Goal: Information Seeking & Learning: Find specific page/section

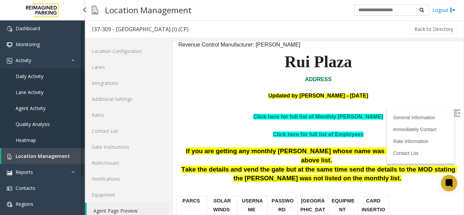
scroll to position [9, 0]
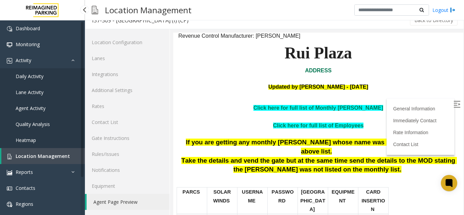
click at [72, 153] on link "Location Management" at bounding box center [43, 156] width 84 height 16
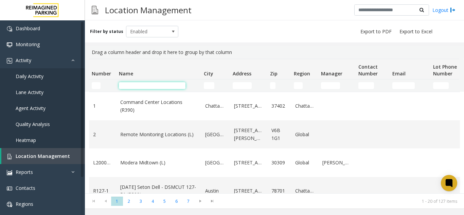
click at [131, 87] on input "Name Filter" at bounding box center [152, 85] width 67 height 7
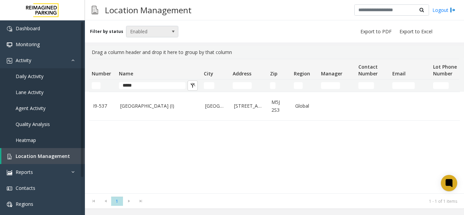
click at [159, 30] on span "Enabled" at bounding box center [146, 31] width 41 height 11
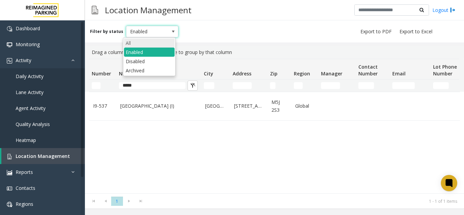
click at [148, 40] on li "All" at bounding box center [149, 42] width 51 height 9
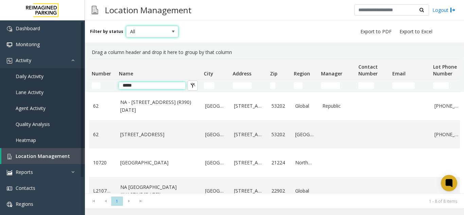
click at [160, 86] on input "*****" at bounding box center [152, 85] width 67 height 7
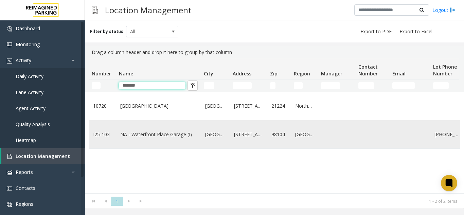
type input "*******"
click at [171, 134] on link "NA - Waterfront Place Garage (I)" at bounding box center [158, 134] width 77 height 7
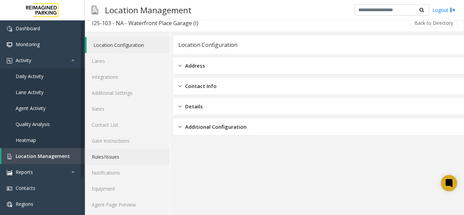
scroll to position [9, 0]
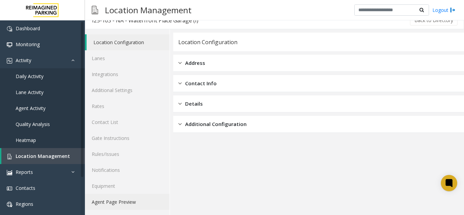
click at [114, 198] on link "Agent Page Preview" at bounding box center [127, 202] width 85 height 16
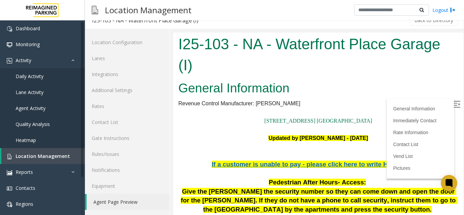
scroll to position [68, 0]
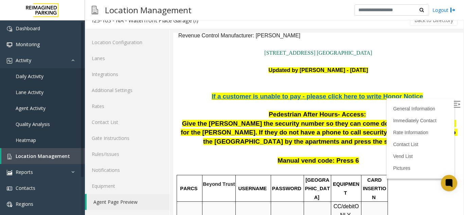
click at [454, 104] on img at bounding box center [457, 104] width 7 height 7
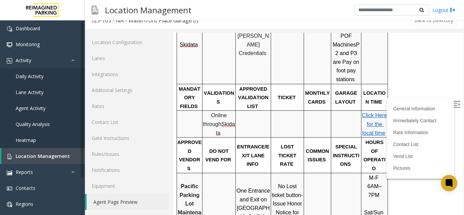
scroll to position [272, 0]
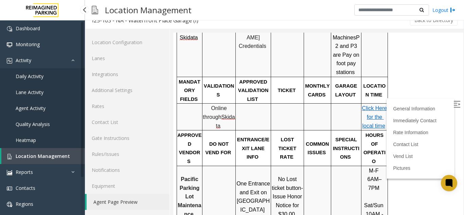
click at [33, 154] on span "Location Management" at bounding box center [43, 156] width 54 height 6
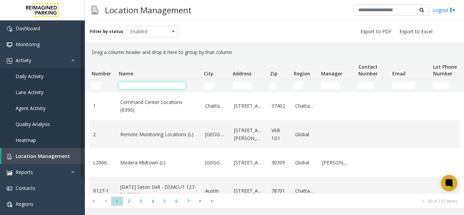
click at [133, 84] on input "Name Filter" at bounding box center [152, 85] width 67 height 7
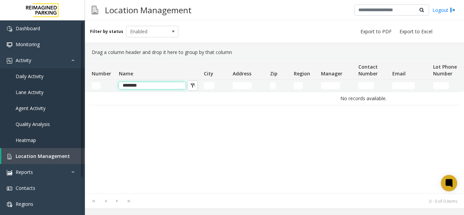
click at [146, 87] on input "********" at bounding box center [152, 85] width 67 height 7
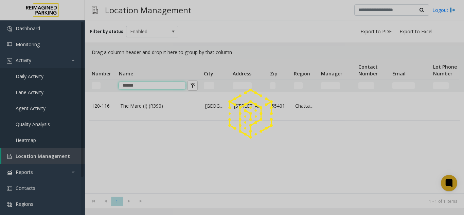
type input "******"
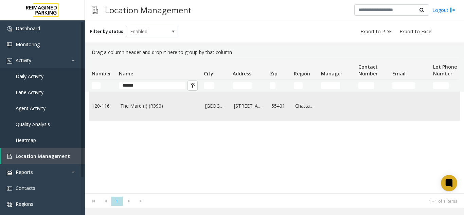
click at [145, 107] on link "The Marq (I) (R390)" at bounding box center [158, 105] width 77 height 7
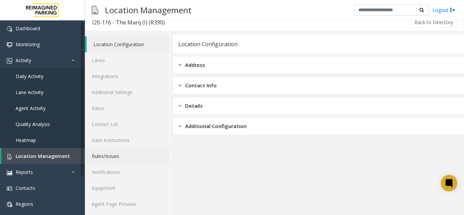
scroll to position [9, 0]
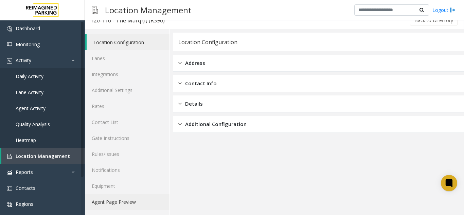
click at [124, 200] on link "Agent Page Preview" at bounding box center [127, 202] width 85 height 16
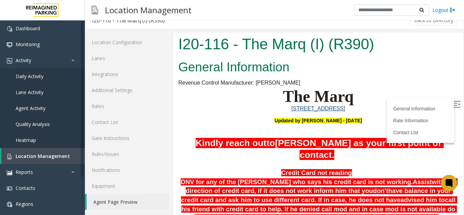
click at [453, 102] on label at bounding box center [458, 105] width 10 height 10
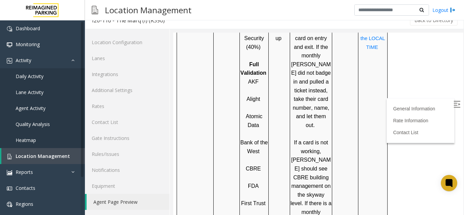
scroll to position [612, 0]
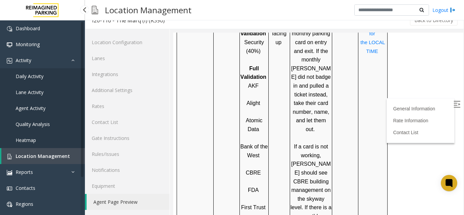
click at [62, 156] on span "Location Management" at bounding box center [43, 156] width 54 height 6
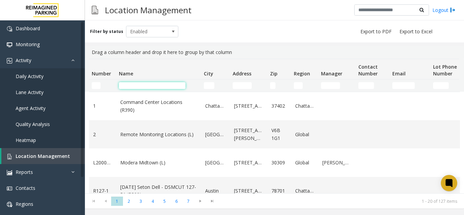
click at [129, 86] on input "Name Filter" at bounding box center [152, 85] width 67 height 7
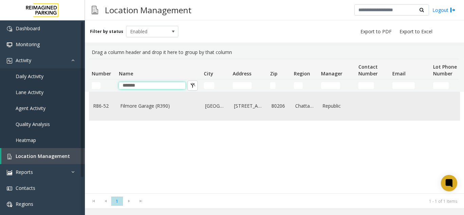
type input "*******"
click at [157, 107] on link "Filmore Garage (R390)" at bounding box center [158, 105] width 77 height 7
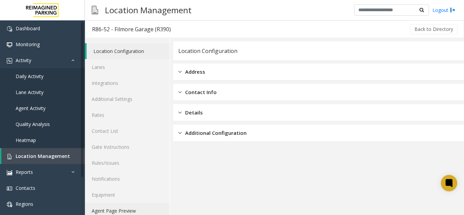
scroll to position [9, 0]
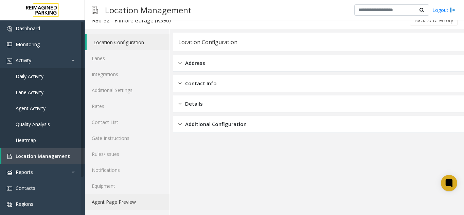
click at [113, 203] on link "Agent Page Preview" at bounding box center [127, 202] width 85 height 16
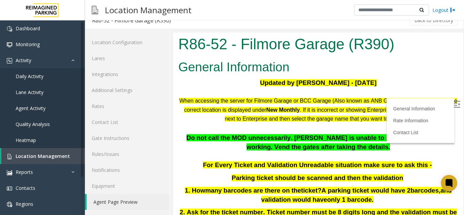
scroll to position [68, 0]
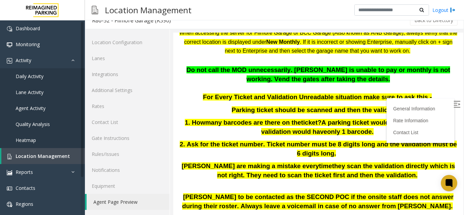
click at [454, 104] on img at bounding box center [457, 104] width 7 height 7
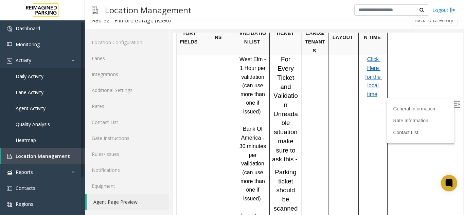
scroll to position [510, 0]
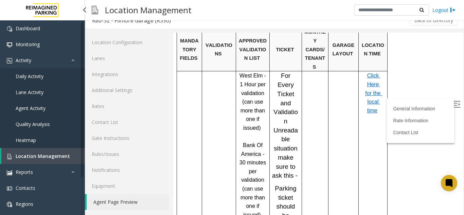
click at [21, 152] on link "Location Management" at bounding box center [43, 156] width 84 height 16
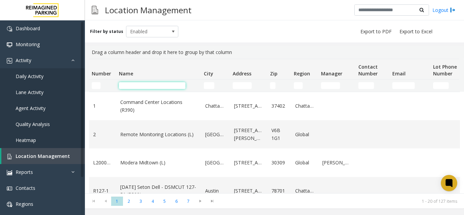
click at [153, 83] on input "Name Filter" at bounding box center [152, 85] width 67 height 7
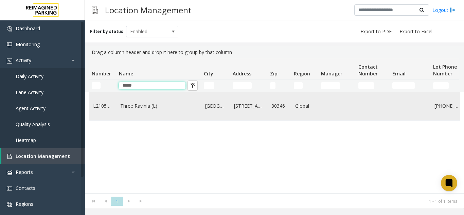
type input "*****"
click at [151, 101] on td "Three Ravinia (L)" at bounding box center [158, 106] width 85 height 28
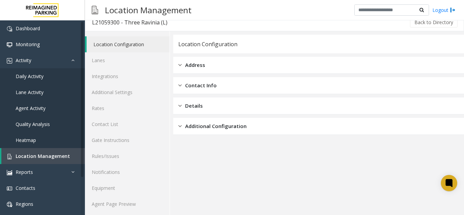
scroll to position [9, 0]
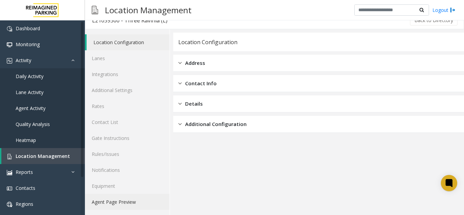
click at [118, 198] on link "Agent Page Preview" at bounding box center [127, 202] width 85 height 16
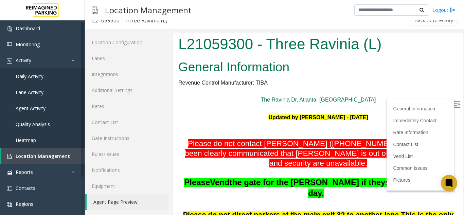
click at [453, 101] on label at bounding box center [458, 105] width 10 height 10
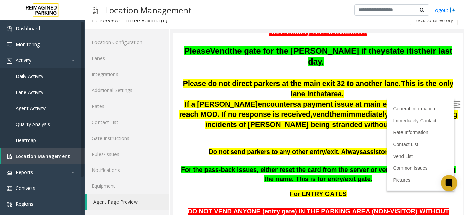
scroll to position [170, 0]
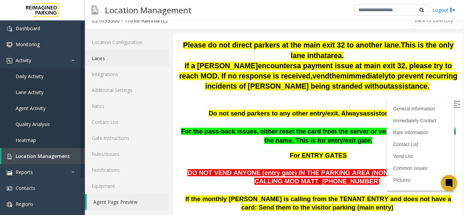
click at [116, 57] on link "Lanes" at bounding box center [127, 58] width 85 height 16
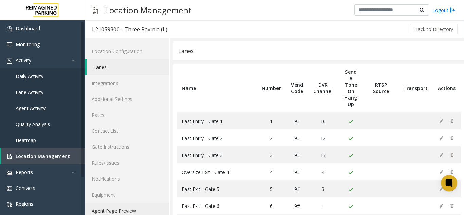
click at [107, 204] on link "Agent Page Preview" at bounding box center [127, 211] width 85 height 16
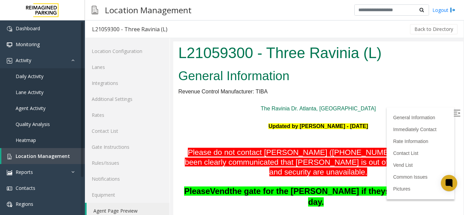
scroll to position [34, 0]
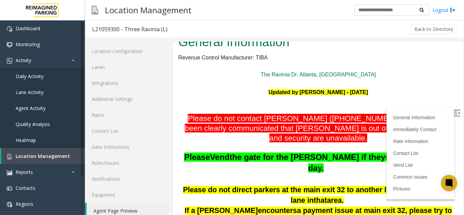
click at [453, 116] on label at bounding box center [458, 114] width 10 height 10
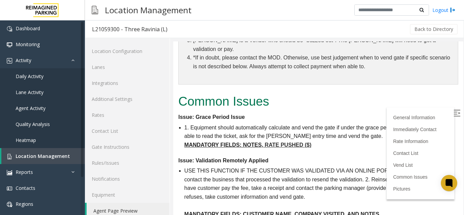
scroll to position [9, 0]
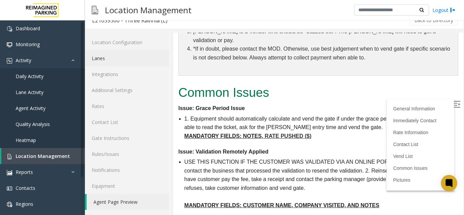
click at [137, 60] on link "Lanes" at bounding box center [127, 58] width 85 height 16
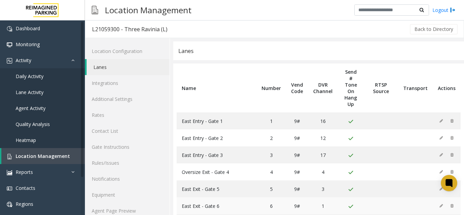
scroll to position [34, 0]
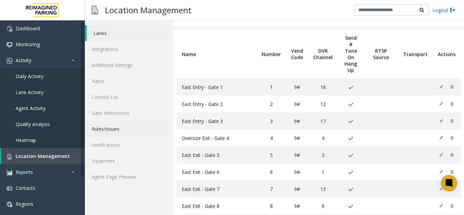
click at [134, 133] on link "Rules/Issues" at bounding box center [127, 129] width 85 height 16
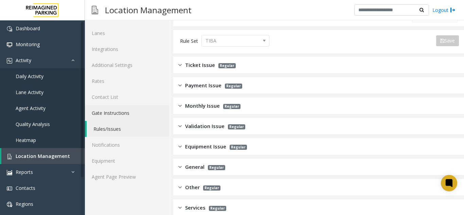
click at [135, 115] on link "Gate Instructions" at bounding box center [127, 113] width 85 height 16
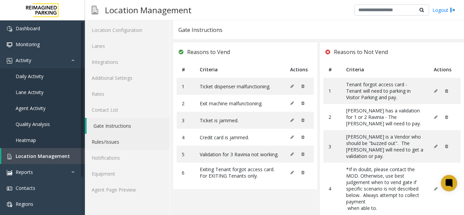
click at [116, 144] on link "Rules/Issues" at bounding box center [127, 142] width 85 height 16
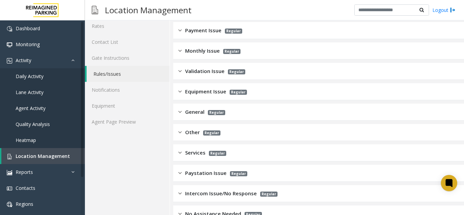
scroll to position [105, 0]
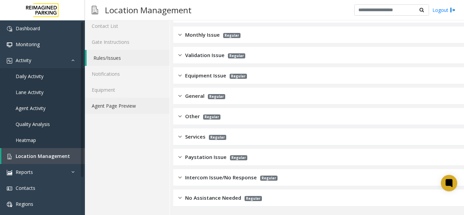
click at [136, 107] on link "Agent Page Preview" at bounding box center [127, 106] width 85 height 16
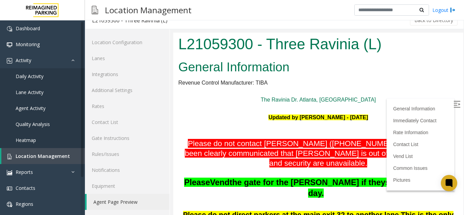
scroll to position [68, 0]
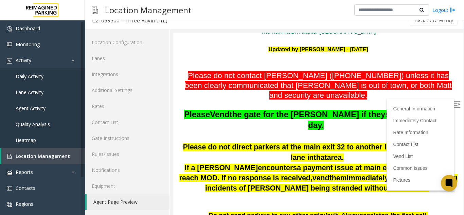
click at [453, 104] on label at bounding box center [458, 105] width 10 height 10
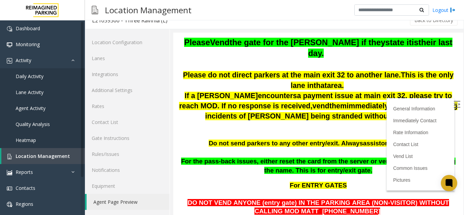
scroll to position [136, 0]
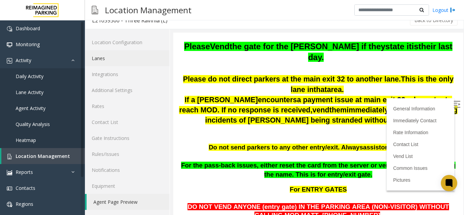
click at [111, 60] on link "Lanes" at bounding box center [127, 58] width 85 height 16
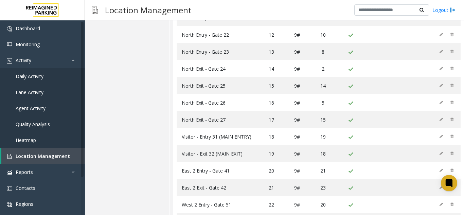
scroll to position [261, 0]
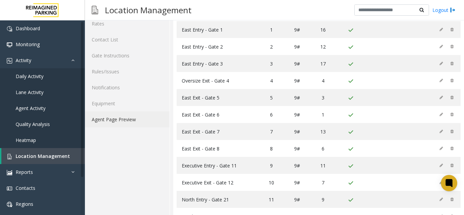
click at [136, 113] on link "Agent Page Preview" at bounding box center [127, 120] width 85 height 16
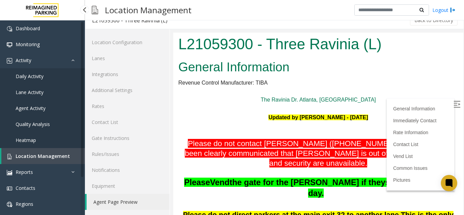
click at [38, 153] on span "Location Management" at bounding box center [43, 156] width 54 height 6
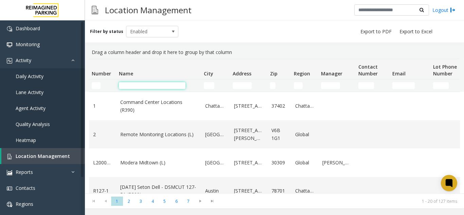
click at [133, 86] on input "Name Filter" at bounding box center [152, 85] width 67 height 7
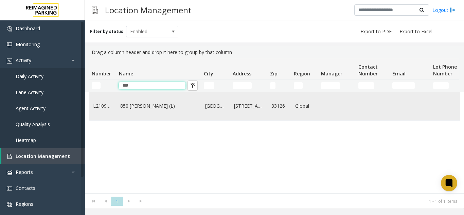
type input "***"
click at [127, 105] on link "850 [PERSON_NAME] (L)" at bounding box center [158, 105] width 77 height 7
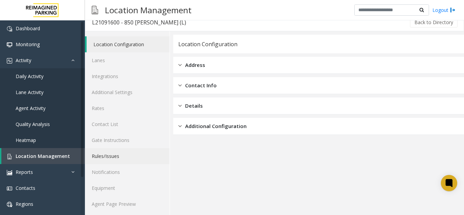
scroll to position [9, 0]
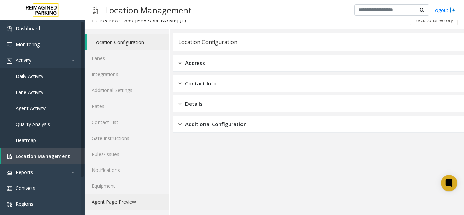
click at [114, 203] on link "Agent Page Preview" at bounding box center [127, 202] width 85 height 16
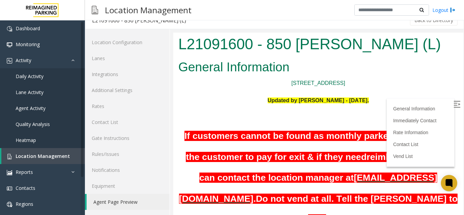
scroll to position [68, 0]
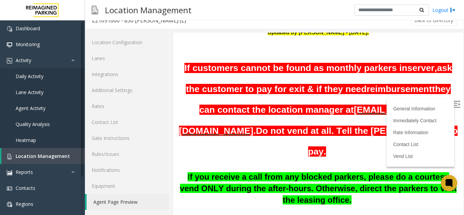
click at [454, 101] on img at bounding box center [457, 104] width 7 height 7
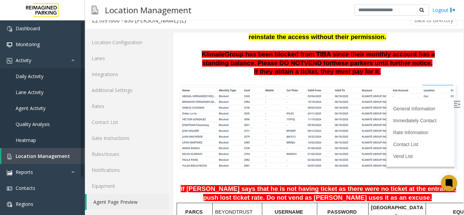
scroll to position [476, 0]
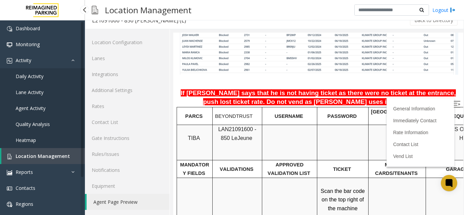
click at [22, 151] on link "Location Management" at bounding box center [43, 156] width 84 height 16
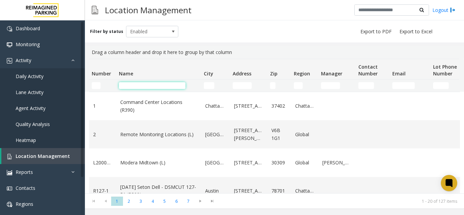
click at [167, 84] on input "Name Filter" at bounding box center [152, 85] width 67 height 7
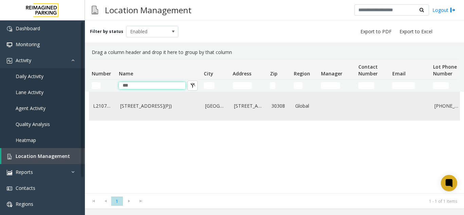
type input "***"
click at [150, 110] on link "[STREET_ADDRESS](PJ)" at bounding box center [158, 105] width 77 height 7
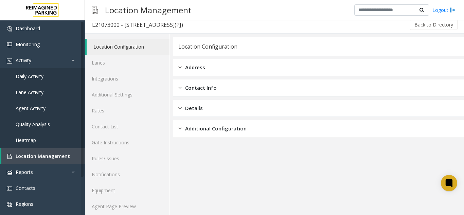
scroll to position [9, 0]
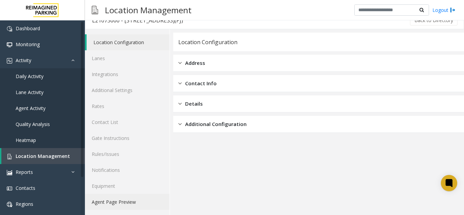
click at [119, 204] on link "Agent Page Preview" at bounding box center [127, 202] width 85 height 16
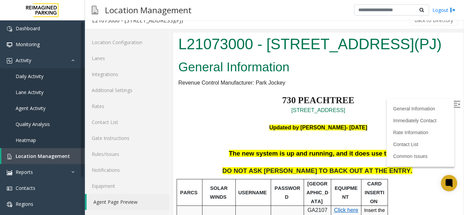
click at [454, 104] on img at bounding box center [457, 104] width 7 height 7
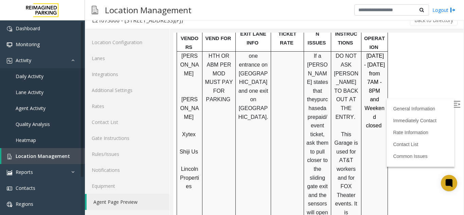
scroll to position [374, 0]
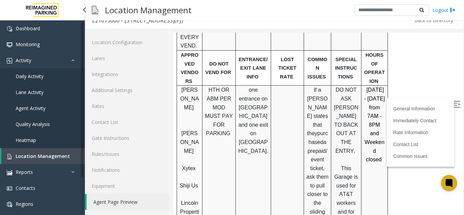
click at [20, 151] on link "Location Management" at bounding box center [43, 156] width 84 height 16
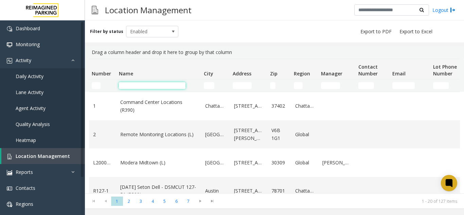
click at [123, 88] on input "Name Filter" at bounding box center [152, 85] width 67 height 7
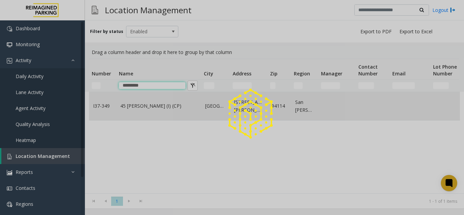
type input "*********"
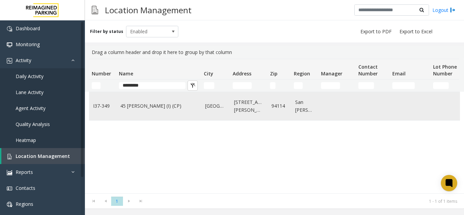
click at [116, 103] on td "45 [PERSON_NAME] (I) (CP)" at bounding box center [158, 106] width 85 height 28
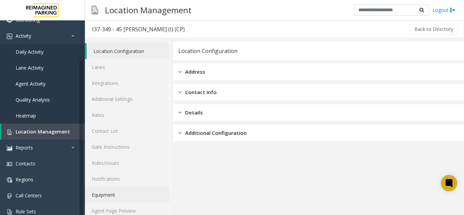
scroll to position [47, 0]
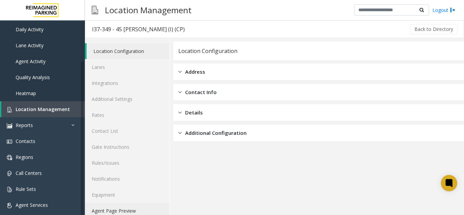
click at [104, 207] on link "Agent Page Preview" at bounding box center [127, 211] width 85 height 16
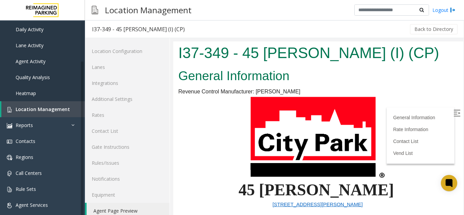
scroll to position [68, 0]
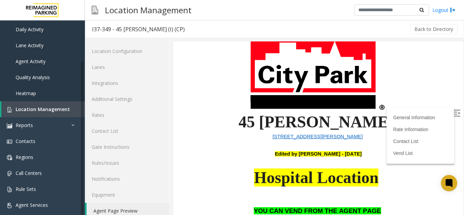
click at [454, 111] on img at bounding box center [457, 113] width 7 height 7
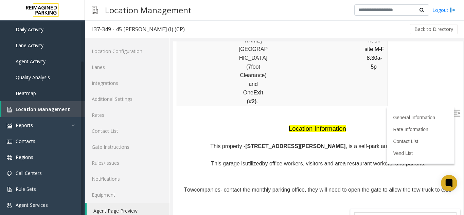
scroll to position [578, 0]
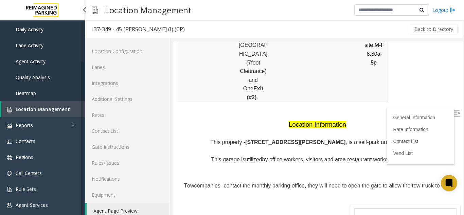
click at [7, 111] on img at bounding box center [9, 109] width 5 height 5
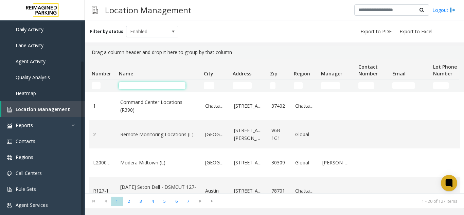
click at [150, 85] on input "Name Filter" at bounding box center [152, 85] width 67 height 7
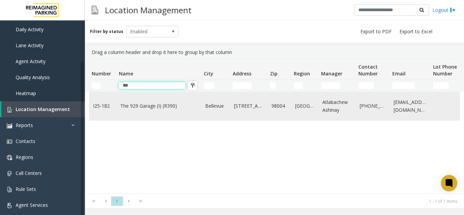
type input "***"
click at [145, 99] on td "The 929 Garage (I) (R390)" at bounding box center [158, 106] width 85 height 28
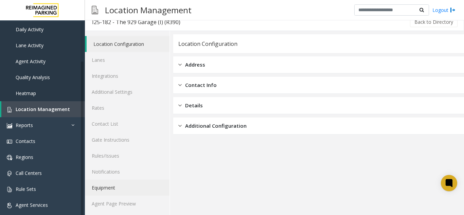
scroll to position [9, 0]
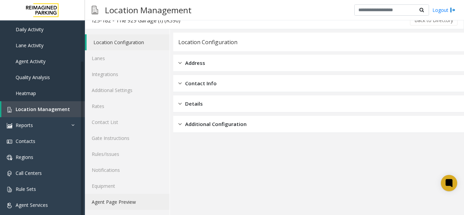
click at [112, 207] on link "Agent Page Preview" at bounding box center [127, 202] width 85 height 16
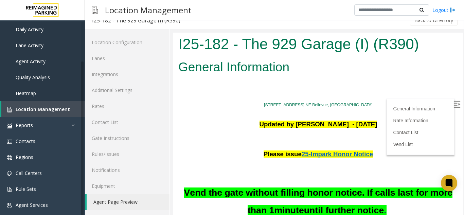
scroll to position [68, 0]
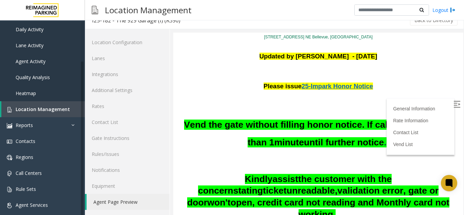
click at [453, 101] on label at bounding box center [458, 105] width 10 height 10
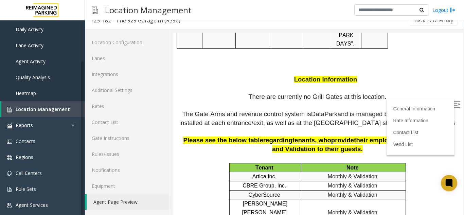
scroll to position [1088, 0]
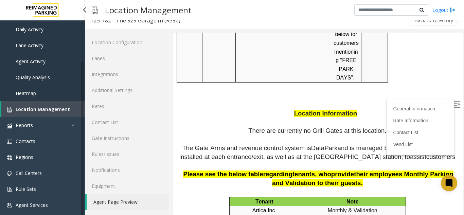
click at [50, 105] on link "Location Management" at bounding box center [43, 109] width 84 height 16
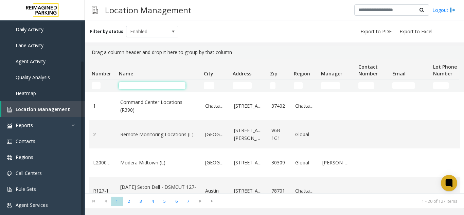
click at [125, 85] on input "Name Filter" at bounding box center [152, 85] width 67 height 7
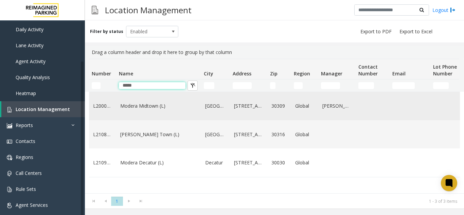
type input "*****"
click at [136, 109] on link "Modera Midtown (L)" at bounding box center [158, 105] width 77 height 7
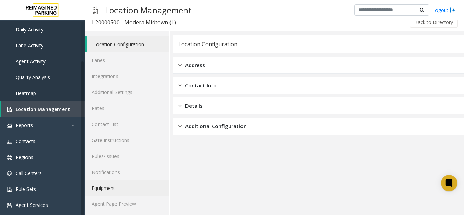
scroll to position [9, 0]
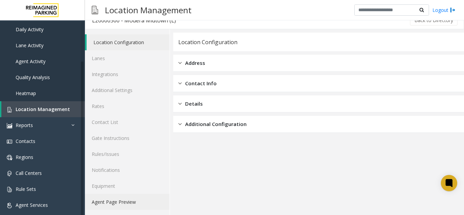
click at [95, 201] on link "Agent Page Preview" at bounding box center [127, 202] width 85 height 16
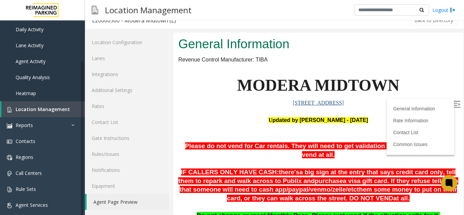
scroll to position [68, 0]
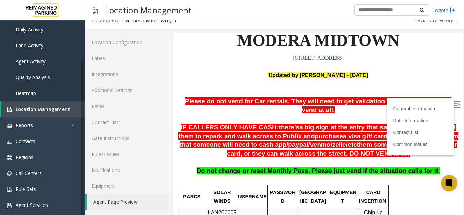
click at [454, 101] on img at bounding box center [457, 104] width 7 height 7
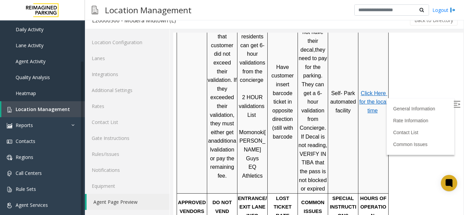
scroll to position [340, 0]
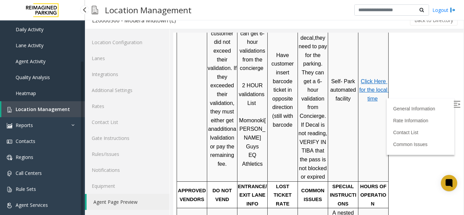
click at [26, 103] on link "Location Management" at bounding box center [43, 109] width 84 height 16
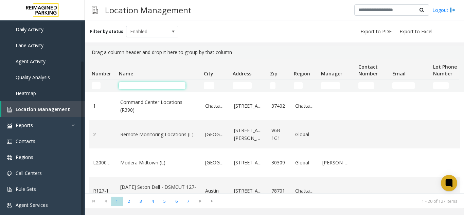
click at [123, 86] on input "Name Filter" at bounding box center [152, 85] width 67 height 7
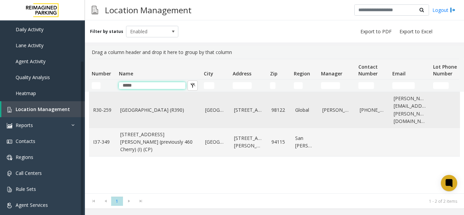
type input "*****"
click at [139, 106] on link "[GEOGRAPHIC_DATA] (R390)" at bounding box center [158, 109] width 77 height 7
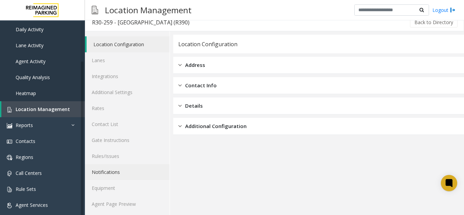
scroll to position [9, 0]
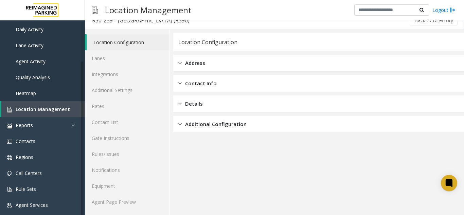
click at [122, 213] on div "Location Configuration Lanes Integrations Additional Settings Rates Contact Lis…" at bounding box center [127, 122] width 85 height 186
click at [125, 206] on link "Agent Page Preview" at bounding box center [127, 202] width 85 height 16
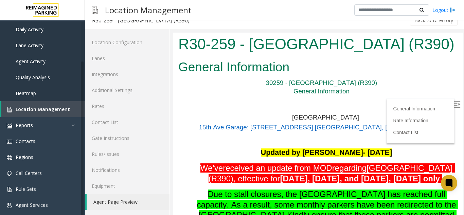
scroll to position [204, 0]
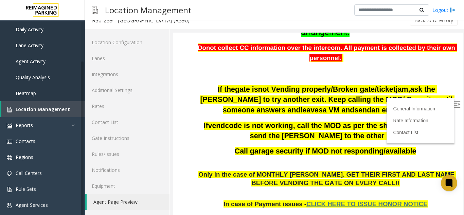
click at [453, 109] on label at bounding box center [458, 105] width 10 height 10
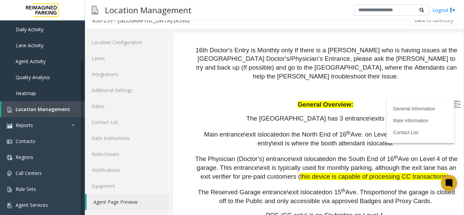
scroll to position [952, 0]
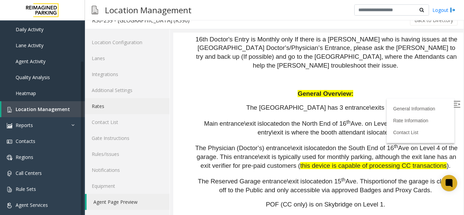
click at [122, 99] on link "Rates" at bounding box center [127, 106] width 85 height 16
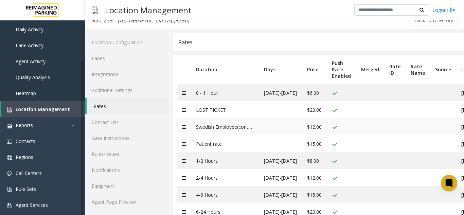
scroll to position [33, 0]
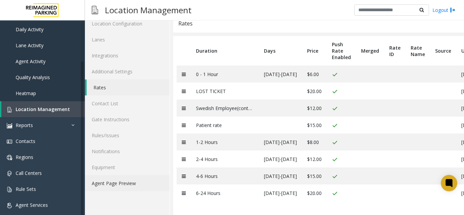
click at [152, 175] on link "Agent Page Preview" at bounding box center [127, 183] width 85 height 16
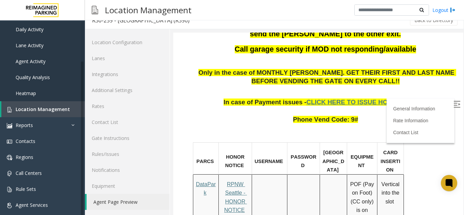
scroll to position [408, 0]
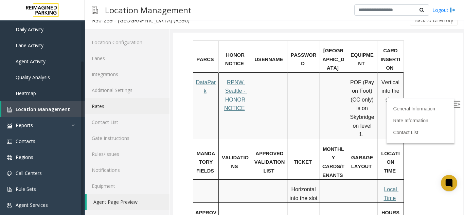
click at [106, 108] on link "Rates" at bounding box center [127, 106] width 85 height 16
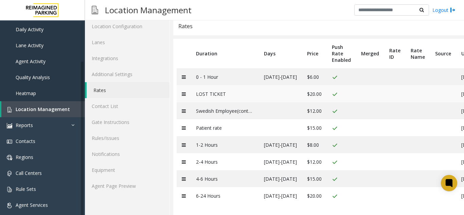
scroll to position [33, 0]
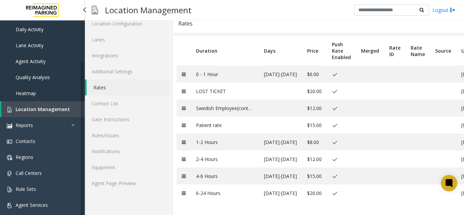
click at [39, 103] on link "Location Management" at bounding box center [43, 109] width 84 height 16
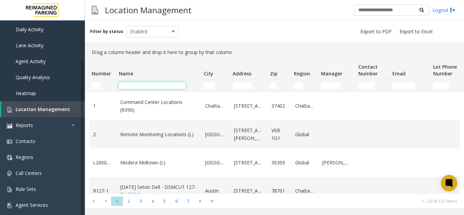
click at [135, 84] on input "Name Filter" at bounding box center [152, 85] width 67 height 7
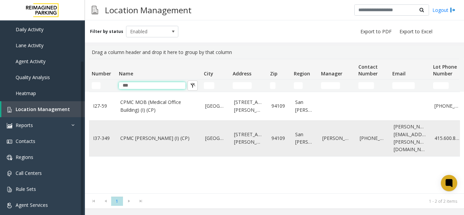
type input "***"
click at [132, 135] on link "CPMC [PERSON_NAME] (I) (CP)" at bounding box center [158, 138] width 77 height 7
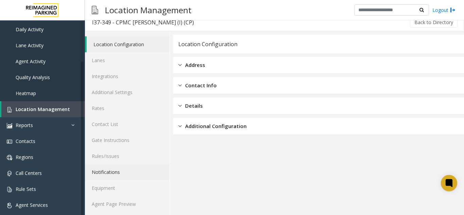
scroll to position [9, 0]
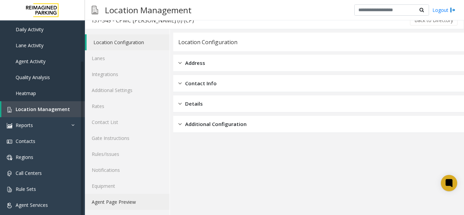
click at [121, 199] on link "Agent Page Preview" at bounding box center [127, 202] width 85 height 16
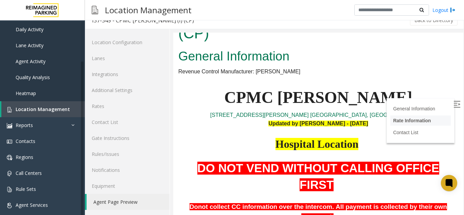
scroll to position [68, 0]
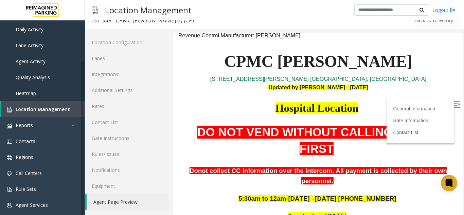
click at [454, 103] on img at bounding box center [457, 104] width 7 height 7
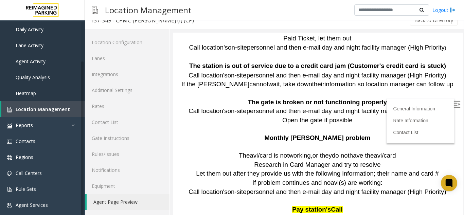
scroll to position [1088, 0]
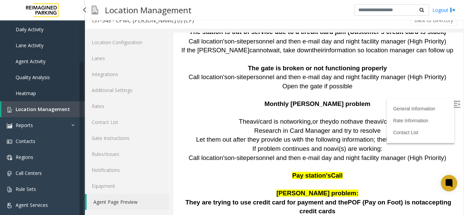
click at [78, 106] on link "Location Management" at bounding box center [43, 109] width 84 height 16
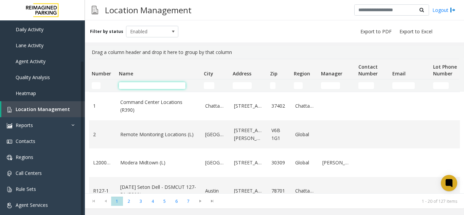
click at [138, 85] on input "Name Filter" at bounding box center [152, 85] width 67 height 7
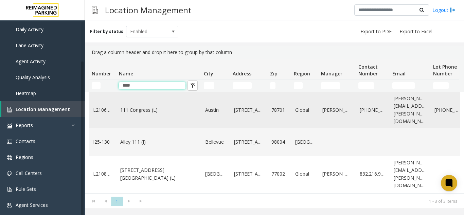
type input "***"
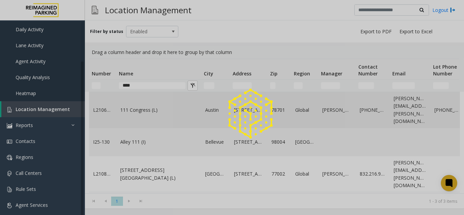
click at [134, 100] on div at bounding box center [232, 107] width 464 height 215
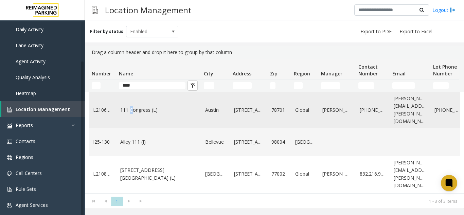
click at [129, 102] on td "111 Congress (L)" at bounding box center [158, 110] width 85 height 36
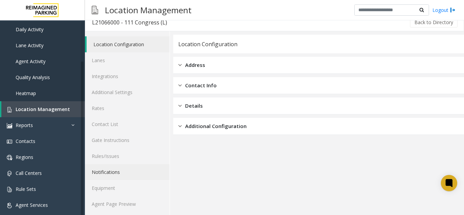
scroll to position [9, 0]
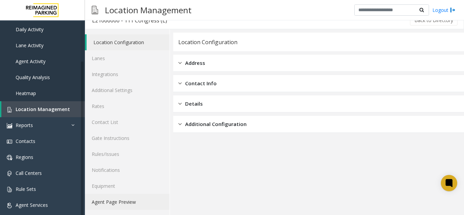
click at [121, 196] on link "Agent Page Preview" at bounding box center [127, 202] width 85 height 16
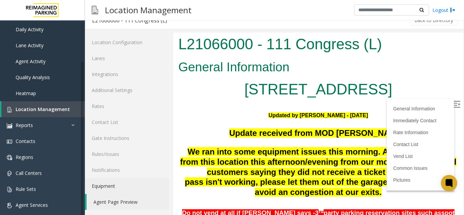
scroll to position [102, 0]
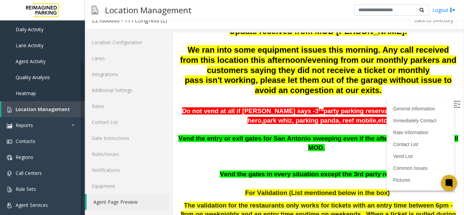
click at [454, 101] on img at bounding box center [457, 104] width 7 height 7
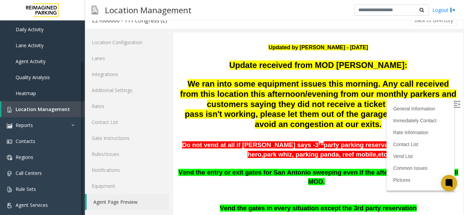
scroll to position [238, 0]
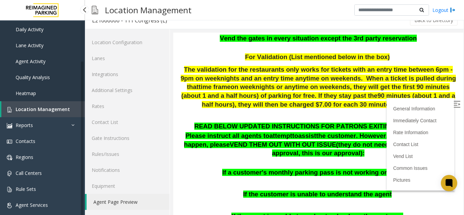
click at [70, 109] on link "Location Management" at bounding box center [43, 109] width 84 height 16
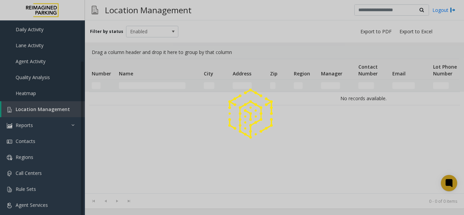
click at [158, 86] on div at bounding box center [232, 107] width 464 height 215
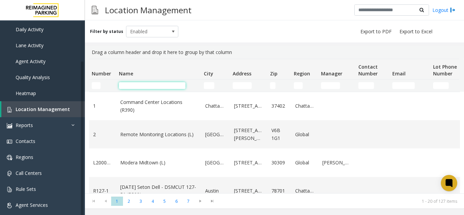
click at [158, 86] on input "Name Filter" at bounding box center [152, 85] width 67 height 7
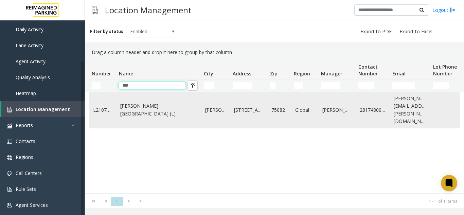
type input "***"
click at [155, 100] on td "[PERSON_NAME][GEOGRAPHIC_DATA] (L)" at bounding box center [158, 110] width 85 height 36
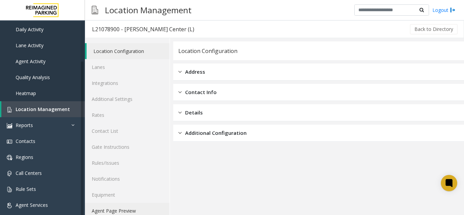
click at [101, 212] on link "Agent Page Preview" at bounding box center [127, 211] width 85 height 16
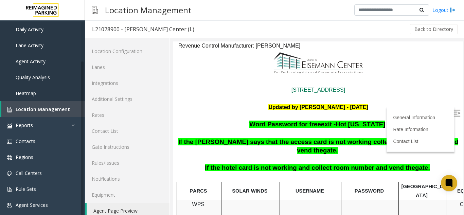
scroll to position [68, 0]
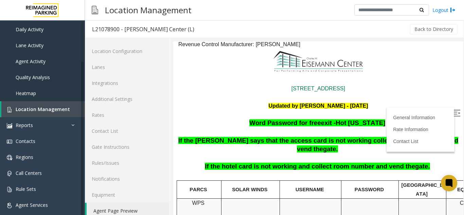
click at [453, 113] on label at bounding box center [458, 114] width 10 height 10
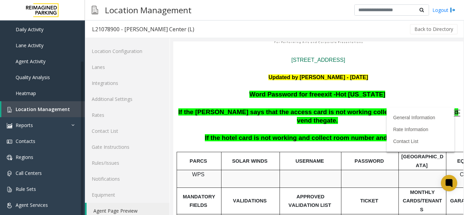
scroll to position [102, 0]
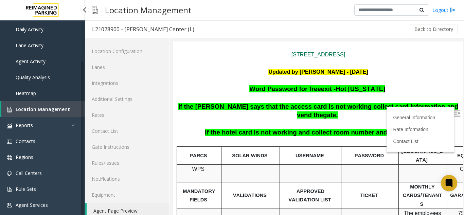
click at [40, 103] on link "Location Management" at bounding box center [43, 109] width 84 height 16
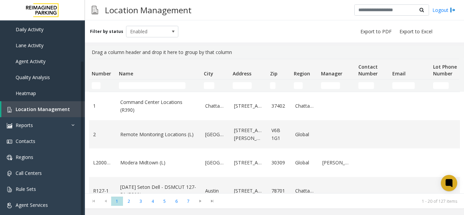
click at [145, 81] on td "Name Filter" at bounding box center [158, 86] width 85 height 12
click at [143, 86] on input "Name Filter" at bounding box center [152, 85] width 67 height 7
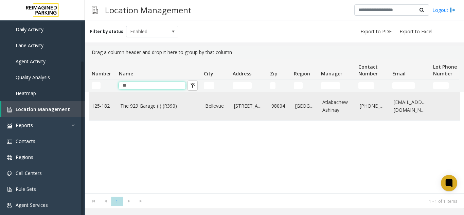
type input "**"
click at [131, 111] on td "The 929 Garage (I) (R390)" at bounding box center [158, 106] width 85 height 28
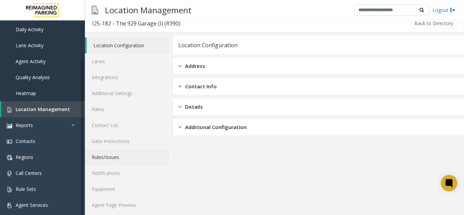
scroll to position [9, 0]
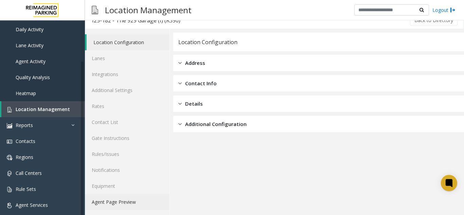
click at [97, 203] on link "Agent Page Preview" at bounding box center [127, 202] width 85 height 16
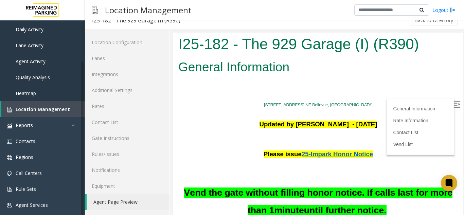
click at [454, 105] on img at bounding box center [457, 104] width 7 height 7
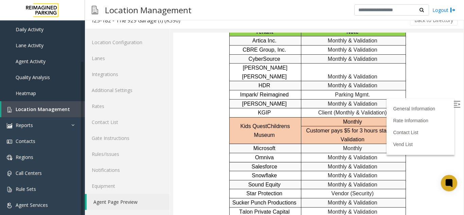
scroll to position [1190, 0]
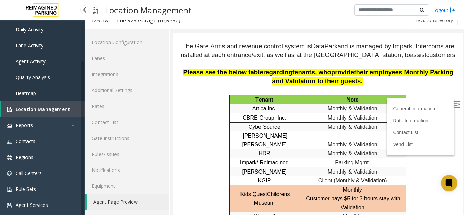
click at [49, 105] on link "Location Management" at bounding box center [43, 109] width 84 height 16
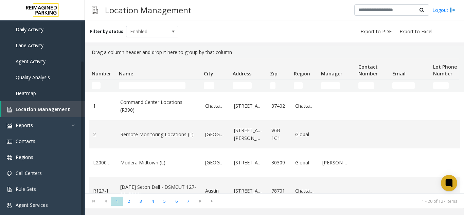
click at [145, 82] on td "Name Filter" at bounding box center [158, 86] width 85 height 12
click at [145, 85] on input "Name Filter" at bounding box center [152, 85] width 67 height 7
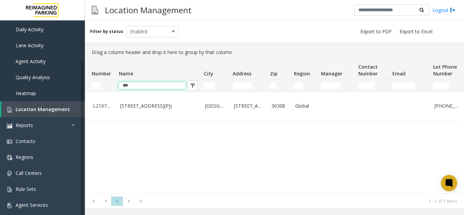
type input "***"
click at [143, 98] on td "[STREET_ADDRESS](PJ)" at bounding box center [158, 106] width 85 height 28
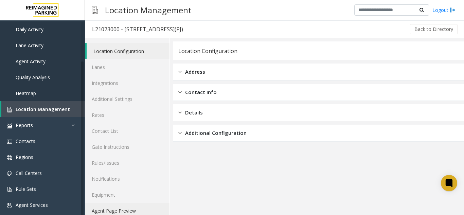
click at [119, 205] on link "Agent Page Preview" at bounding box center [127, 211] width 85 height 16
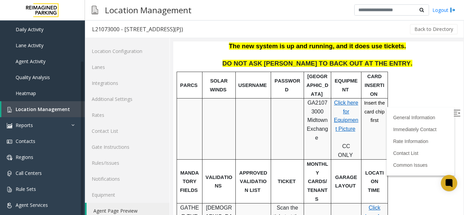
scroll to position [136, 0]
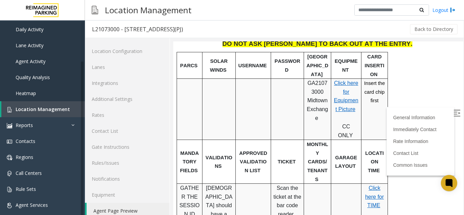
click at [444, 108] on div "General Information Immediately Contact Rate Information Contact List Common Is…" at bounding box center [421, 141] width 68 height 69
click at [454, 110] on img at bounding box center [457, 113] width 7 height 7
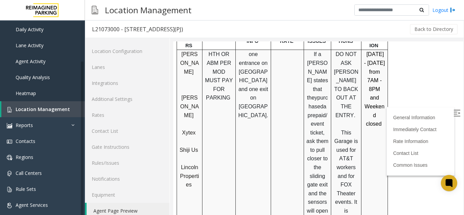
scroll to position [408, 0]
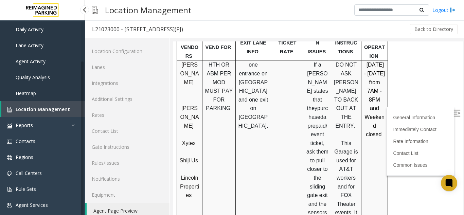
click at [51, 112] on span "Location Management" at bounding box center [43, 109] width 54 height 6
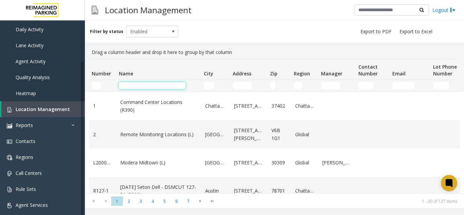
click at [131, 85] on input "Name Filter" at bounding box center [152, 85] width 67 height 7
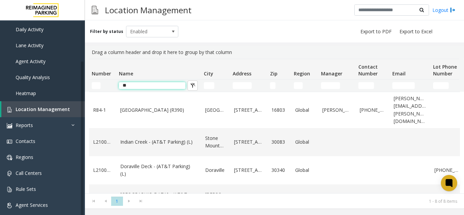
type input "*"
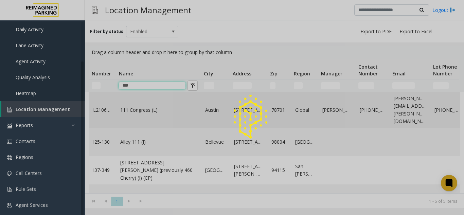
type input "***"
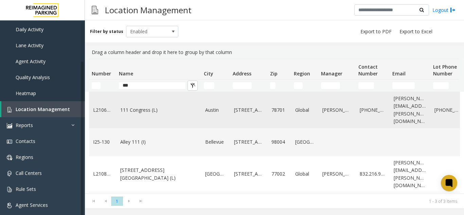
drag, startPoint x: 156, startPoint y: 99, endPoint x: 156, endPoint y: 103, distance: 4.5
click at [156, 106] on link "111 Congress (L)" at bounding box center [158, 109] width 77 height 7
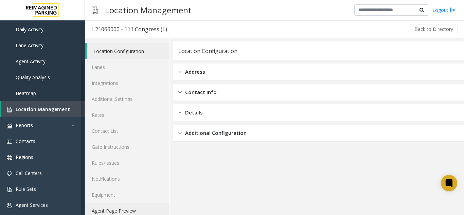
click at [97, 206] on link "Agent Page Preview" at bounding box center [127, 211] width 85 height 16
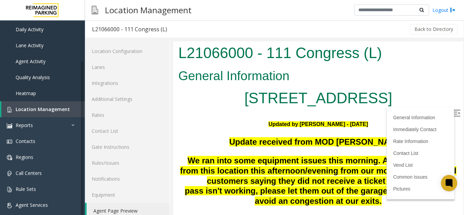
scroll to position [102, 0]
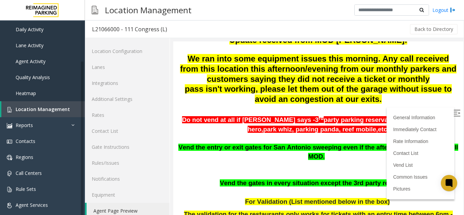
click at [454, 111] on img at bounding box center [457, 113] width 7 height 7
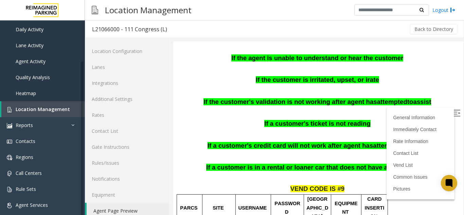
scroll to position [408, 0]
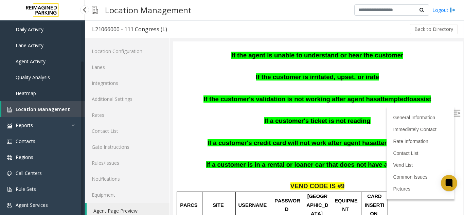
click at [30, 105] on link "Location Management" at bounding box center [43, 109] width 84 height 16
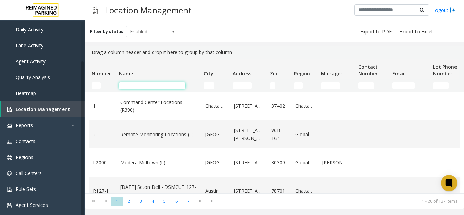
click at [134, 85] on input "Name Filter" at bounding box center [152, 85] width 67 height 7
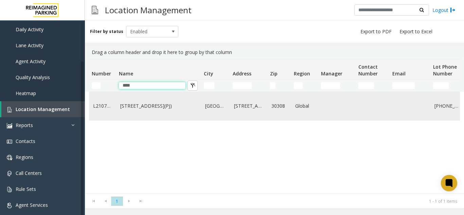
type input "***"
click at [132, 108] on link "[STREET_ADDRESS](PJ)" at bounding box center [158, 105] width 77 height 7
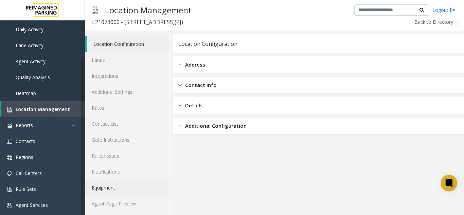
scroll to position [9, 0]
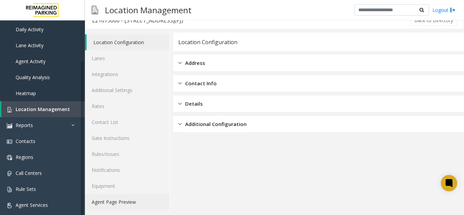
click at [117, 199] on link "Agent Page Preview" at bounding box center [127, 202] width 85 height 16
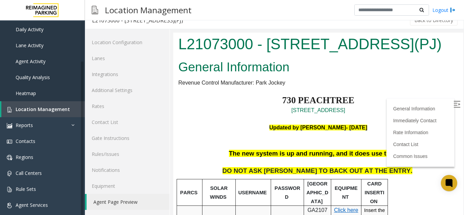
scroll to position [374, 0]
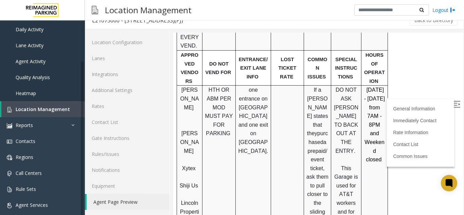
click at [454, 103] on img at bounding box center [457, 104] width 7 height 7
drag, startPoint x: 182, startPoint y: 164, endPoint x: 197, endPoint y: 181, distance: 22.6
click at [197, 199] on p "Lincoln Properties" at bounding box center [190, 212] width 20 height 26
click at [194, 199] on p "Lincoln Properties" at bounding box center [190, 212] width 20 height 26
drag, startPoint x: 184, startPoint y: 103, endPoint x: 198, endPoint y: 154, distance: 52.9
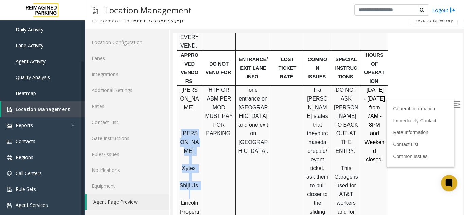
click at [198, 154] on div "[PERSON_NAME] [PERSON_NAME] Shiji Us Lincoln Properties" at bounding box center [189, 155] width 25 height 139
click at [202, 153] on div at bounding box center [202, 212] width 2 height 253
click at [50, 105] on link "Location Management" at bounding box center [43, 109] width 84 height 16
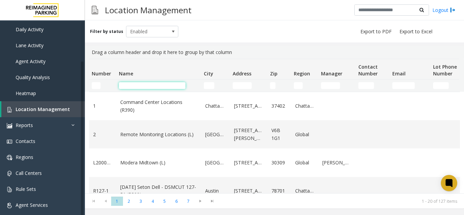
click at [124, 89] on input "Name Filter" at bounding box center [152, 85] width 67 height 7
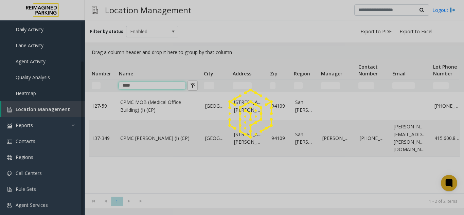
type input "****"
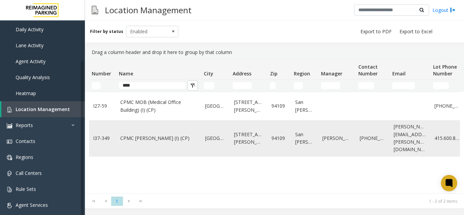
click at [136, 135] on link "CPMC [PERSON_NAME] (I) (CP)" at bounding box center [158, 138] width 77 height 7
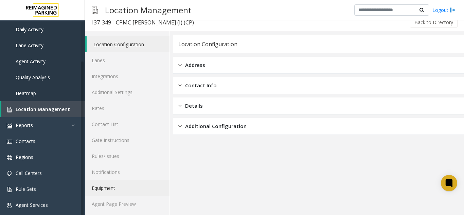
scroll to position [9, 0]
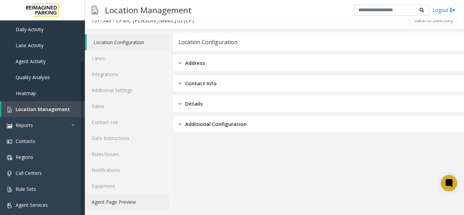
click at [118, 202] on link "Agent Page Preview" at bounding box center [127, 202] width 85 height 16
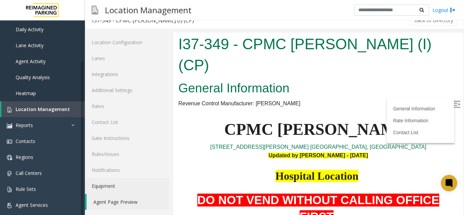
scroll to position [102, 0]
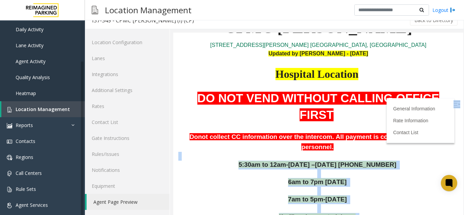
click at [453, 103] on body "I37-349 - CPMC [PERSON_NAME] (I) (CP) General Information Revenue Control Manuf…" at bounding box center [318, 22] width 290 height 183
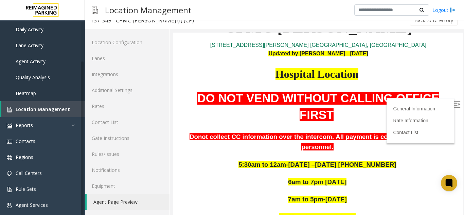
click at [432, 90] on p "DO NOT VEND WITHOUT CALLING OFFICE FIRST" at bounding box center [319, 106] width 280 height 33
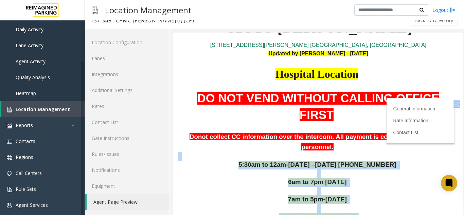
click at [453, 104] on body "I37-349 - CPMC [PERSON_NAME] (I) (CP) General Information Revenue Control Manuf…" at bounding box center [318, 22] width 290 height 183
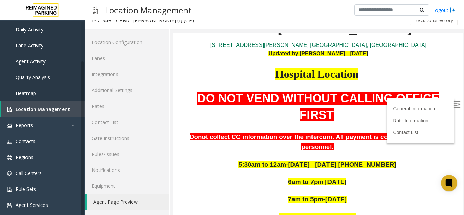
click at [436, 90] on p "DO NOT VEND WITHOUT CALLING OFFICE FIRST" at bounding box center [319, 106] width 280 height 33
click at [454, 105] on img at bounding box center [457, 104] width 7 height 7
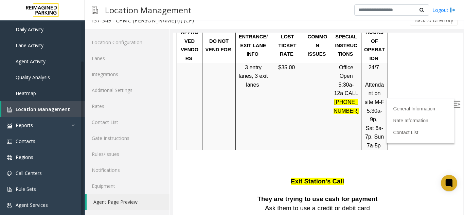
scroll to position [714, 0]
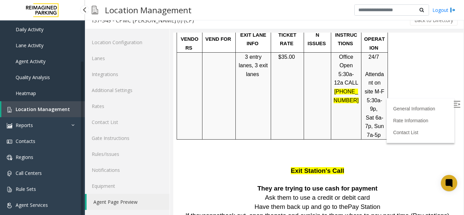
click at [66, 107] on link "Location Management" at bounding box center [43, 109] width 84 height 16
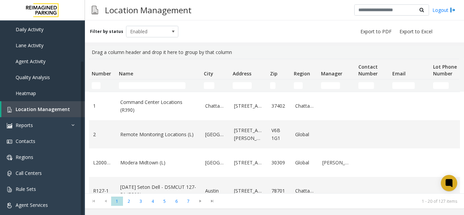
click at [131, 80] on thead "Number Name City Address Zip Region Manager Contact Number Email Lot Phone Numb…" at bounding box center [363, 75] width 549 height 33
click at [129, 86] on input "Name Filter" at bounding box center [152, 85] width 67 height 7
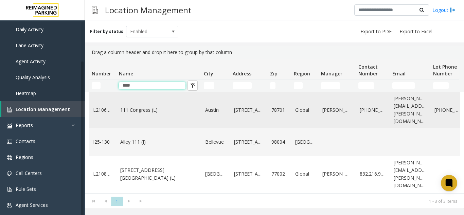
type input "***"
click at [174, 112] on td "111 Congress (L)" at bounding box center [158, 110] width 85 height 36
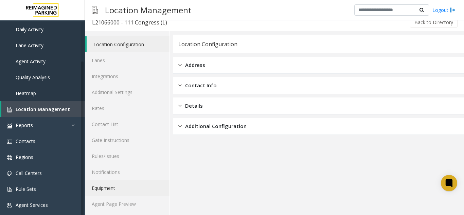
scroll to position [9, 0]
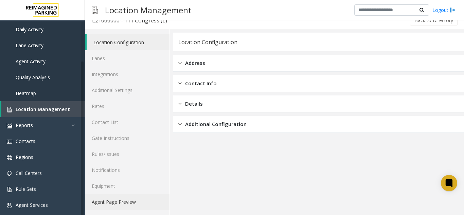
click at [103, 204] on link "Agent Page Preview" at bounding box center [127, 202] width 85 height 16
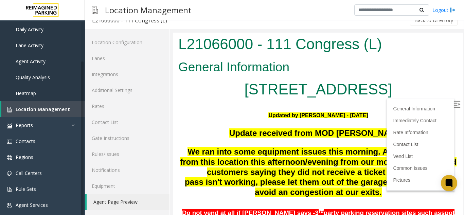
scroll to position [68, 0]
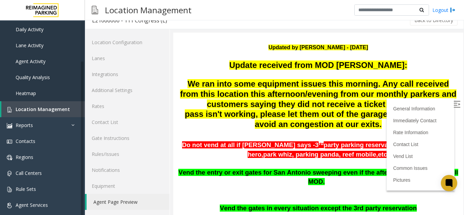
click at [454, 102] on img at bounding box center [457, 104] width 7 height 7
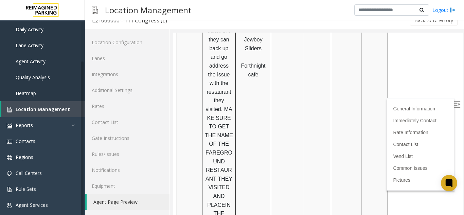
scroll to position [918, 0]
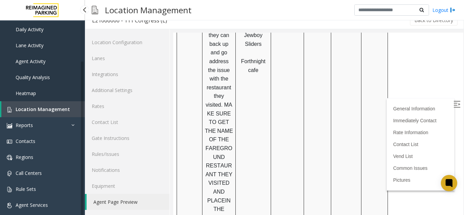
click at [45, 110] on span "Location Management" at bounding box center [43, 109] width 54 height 6
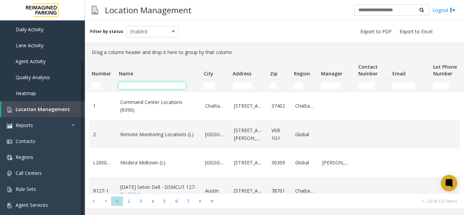
click at [134, 84] on input "Name Filter" at bounding box center [152, 85] width 67 height 7
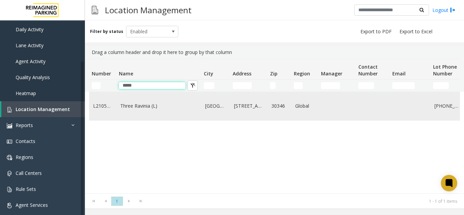
type input "*****"
click at [155, 113] on td "Three Ravinia (L)" at bounding box center [158, 106] width 85 height 28
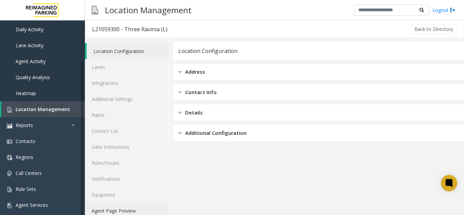
click at [93, 209] on link "Agent Page Preview" at bounding box center [127, 211] width 85 height 16
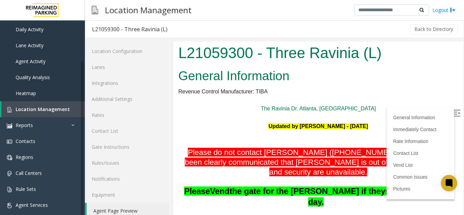
click at [394, 57] on h1 "L21059300 - Three Ravinia (L)" at bounding box center [319, 53] width 280 height 21
click at [454, 111] on img at bounding box center [457, 113] width 7 height 7
click at [124, 66] on link "Lanes" at bounding box center [127, 67] width 85 height 16
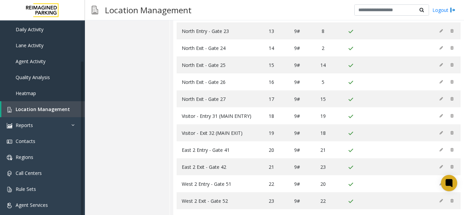
scroll to position [295, 0]
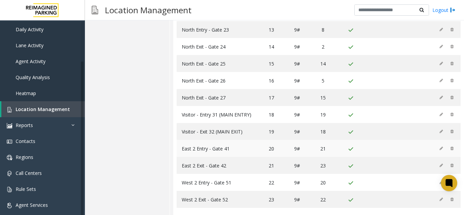
drag, startPoint x: 227, startPoint y: 125, endPoint x: 279, endPoint y: 137, distance: 53.1
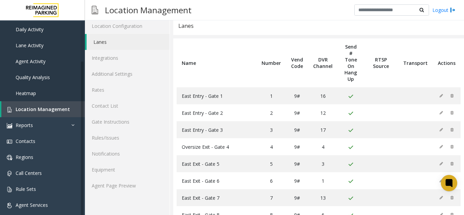
scroll to position [23, 0]
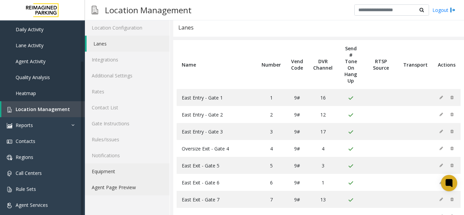
click at [112, 185] on link "Agent Page Preview" at bounding box center [127, 188] width 85 height 16
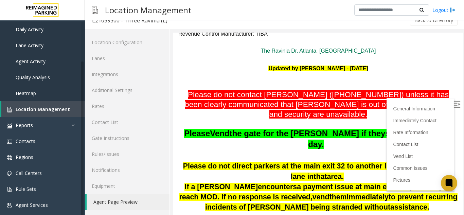
scroll to position [68, 0]
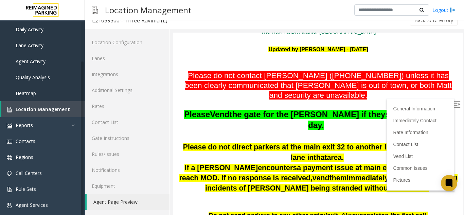
click at [453, 103] on label at bounding box center [458, 105] width 10 height 10
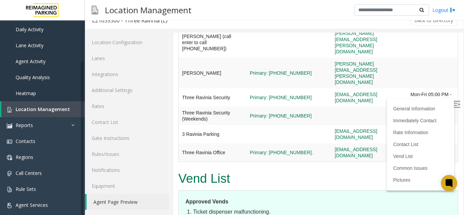
scroll to position [1694, 0]
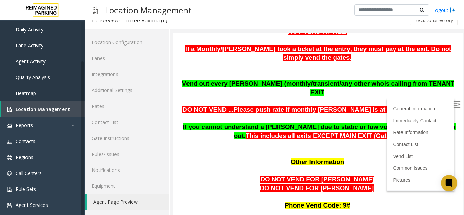
scroll to position [402, 0]
